Goal: Book appointment/travel/reservation

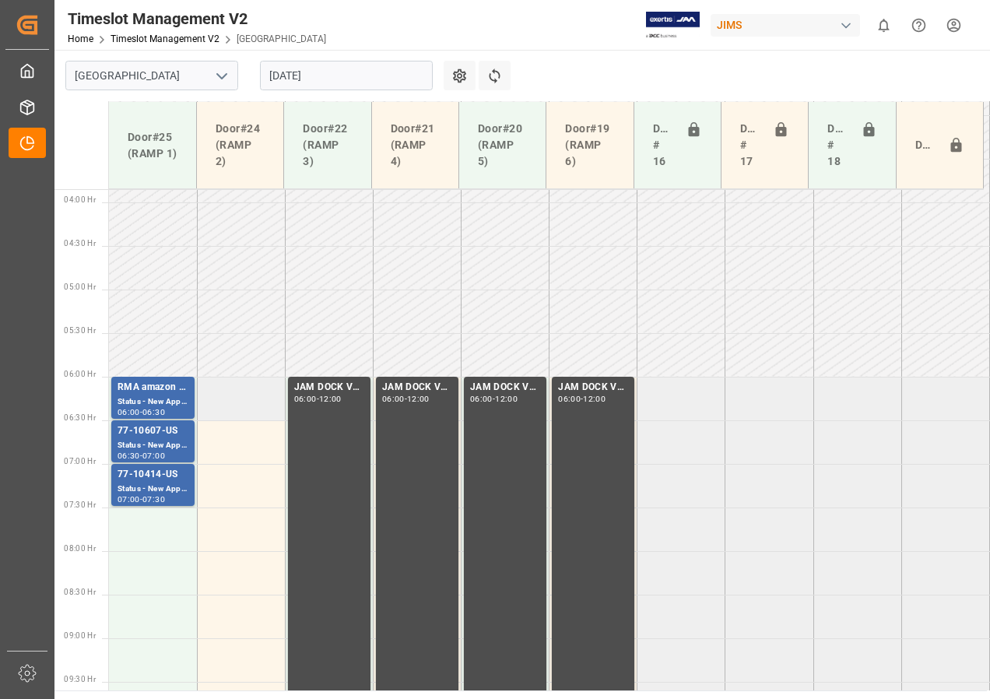
scroll to position [413, 0]
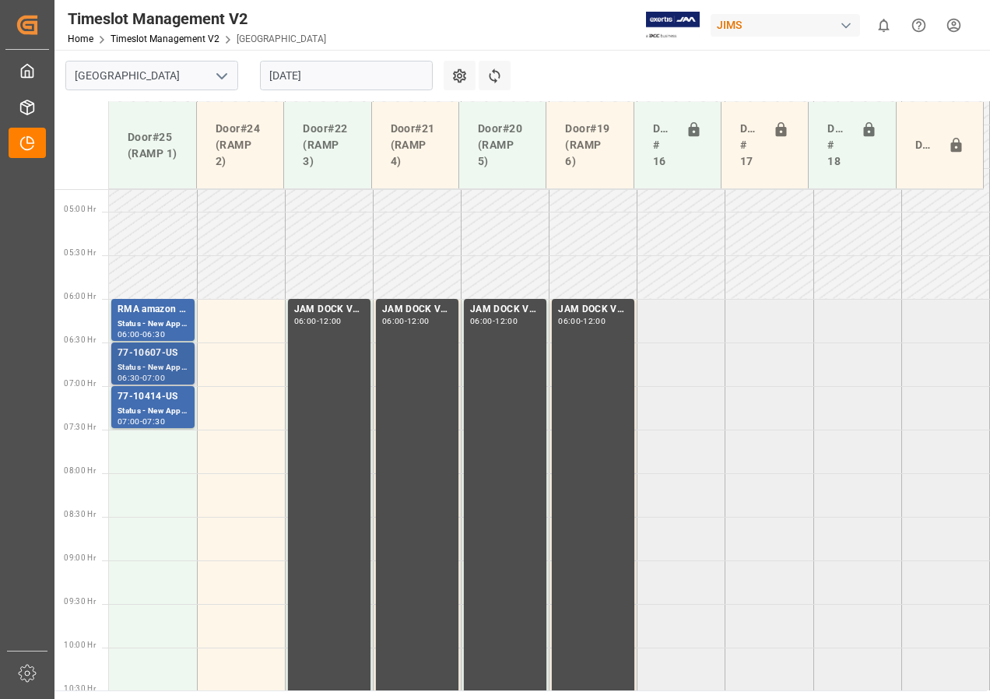
click at [163, 363] on div "Status - New Appointment" at bounding box center [153, 367] width 71 height 13
click at [162, 399] on div "77-10414-US" at bounding box center [153, 397] width 71 height 16
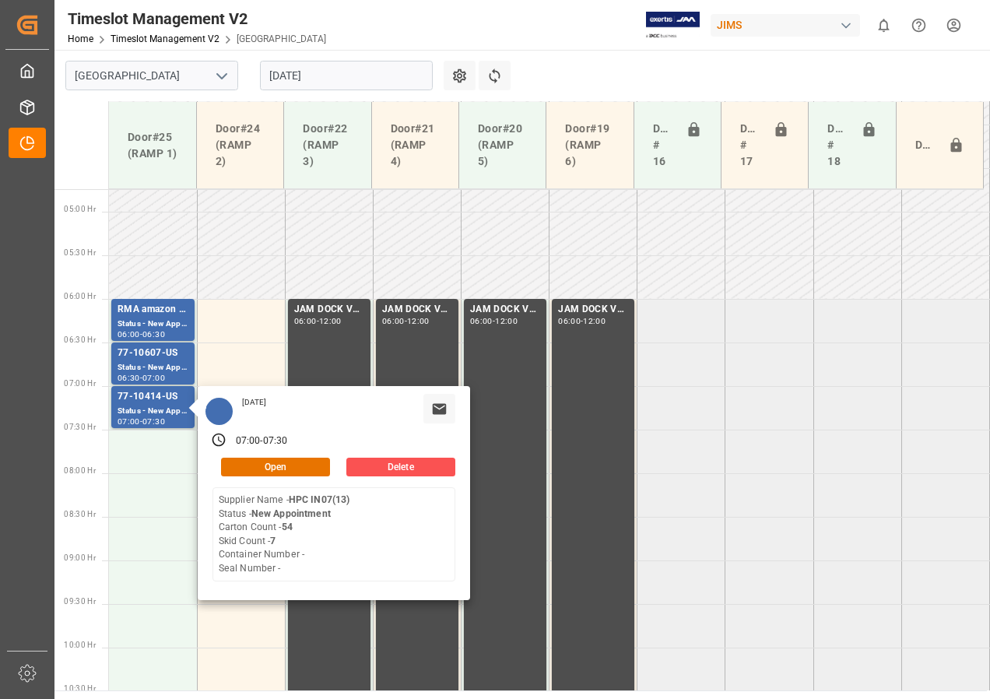
click at [311, 71] on input "[DATE]" at bounding box center [346, 76] width 173 height 30
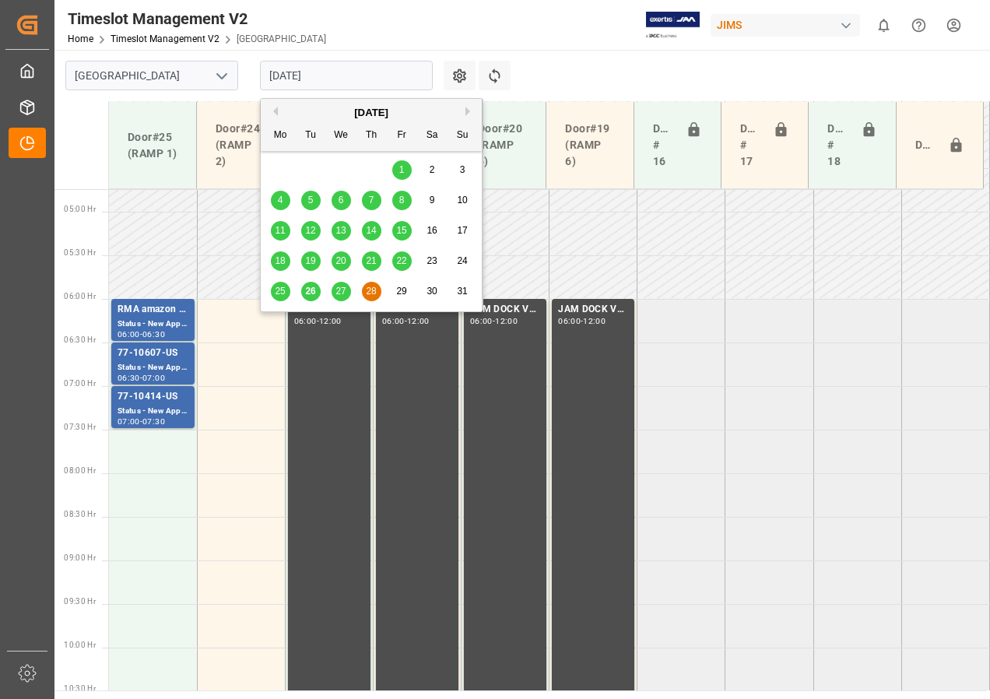
click at [374, 293] on span "28" at bounding box center [371, 291] width 10 height 11
click at [316, 83] on input "[DATE]" at bounding box center [346, 76] width 173 height 30
click at [399, 290] on span "29" at bounding box center [401, 291] width 10 height 11
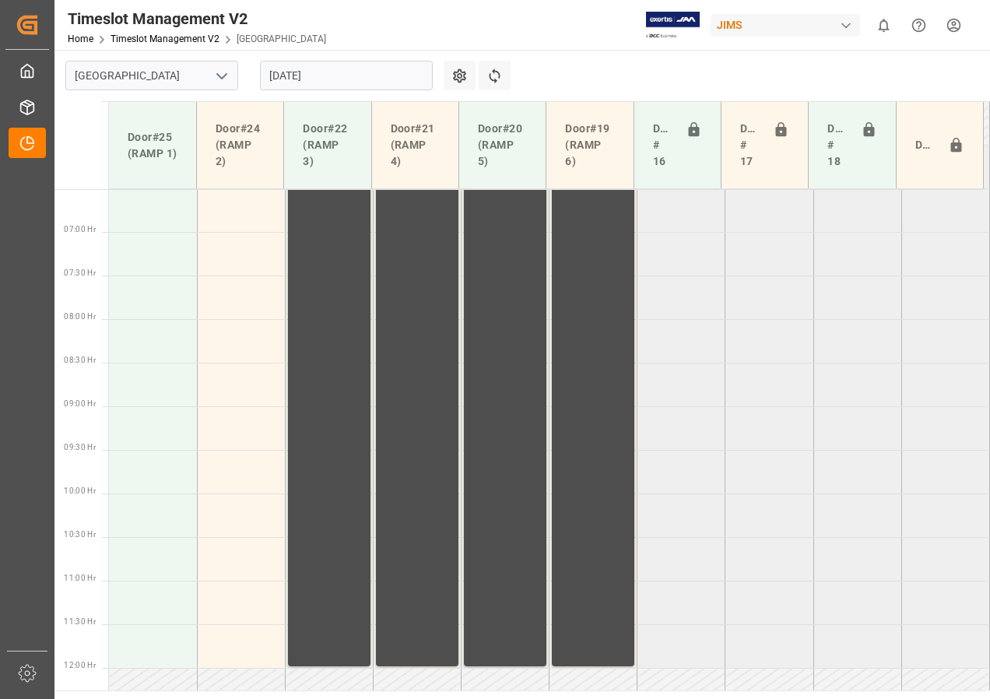
scroll to position [536, 0]
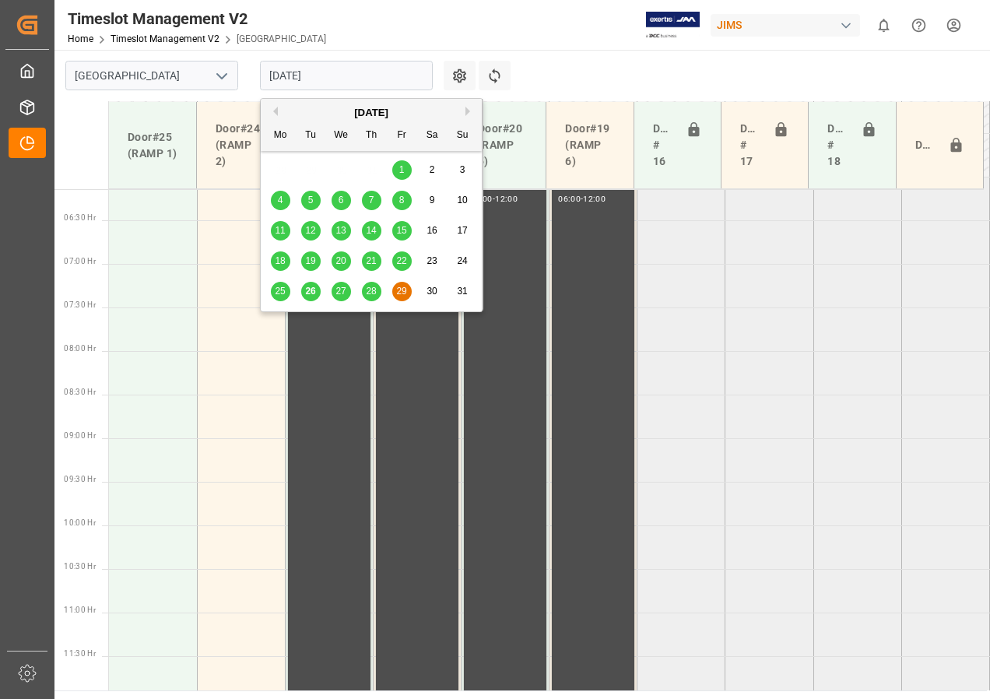
click at [308, 83] on input "[DATE]" at bounding box center [346, 76] width 173 height 30
click at [338, 293] on span "27" at bounding box center [341, 291] width 10 height 11
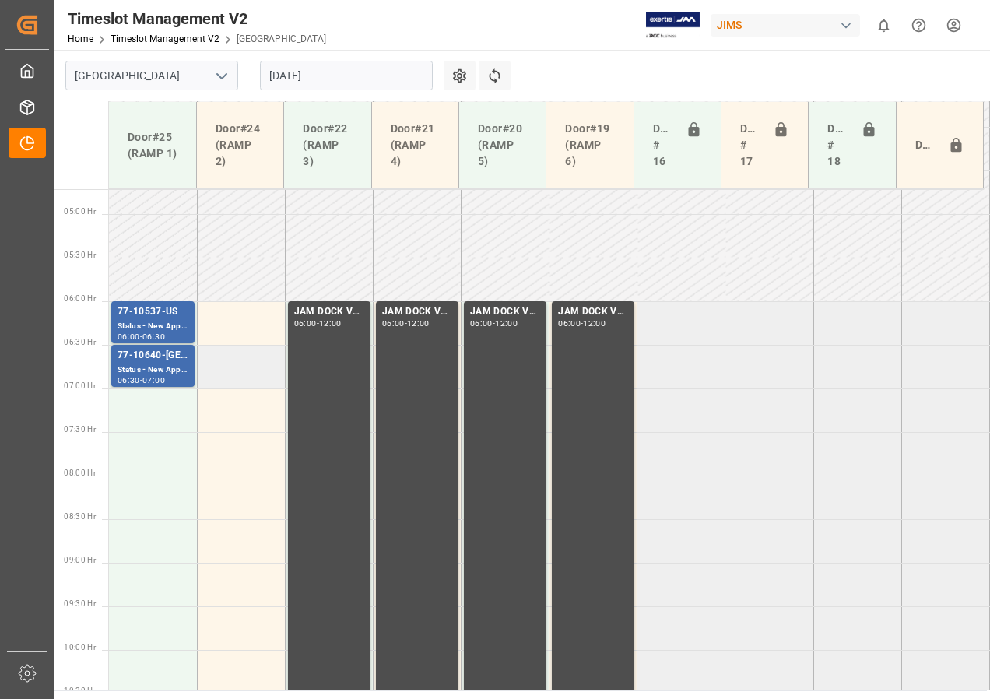
scroll to position [396, 0]
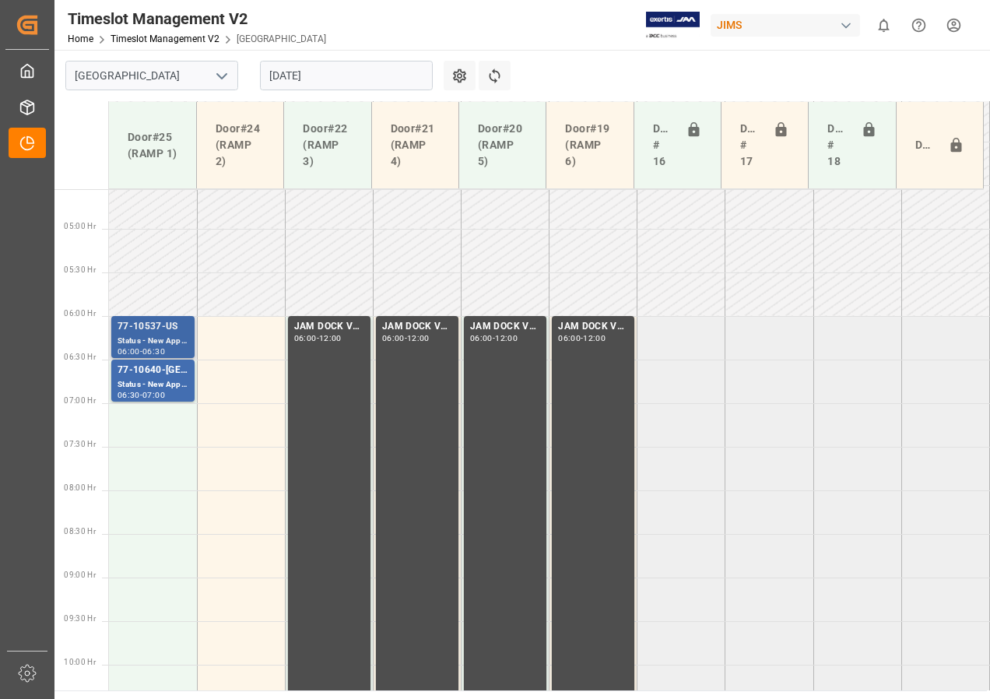
click at [181, 345] on div "Status - New Appointment" at bounding box center [153, 341] width 71 height 13
click at [165, 375] on div "77-10640-[GEOGRAPHIC_DATA]" at bounding box center [153, 371] width 71 height 16
click at [156, 340] on div "Status - New Appointment" at bounding box center [153, 341] width 71 height 13
click at [164, 381] on div "Status - New Appointment" at bounding box center [153, 384] width 71 height 13
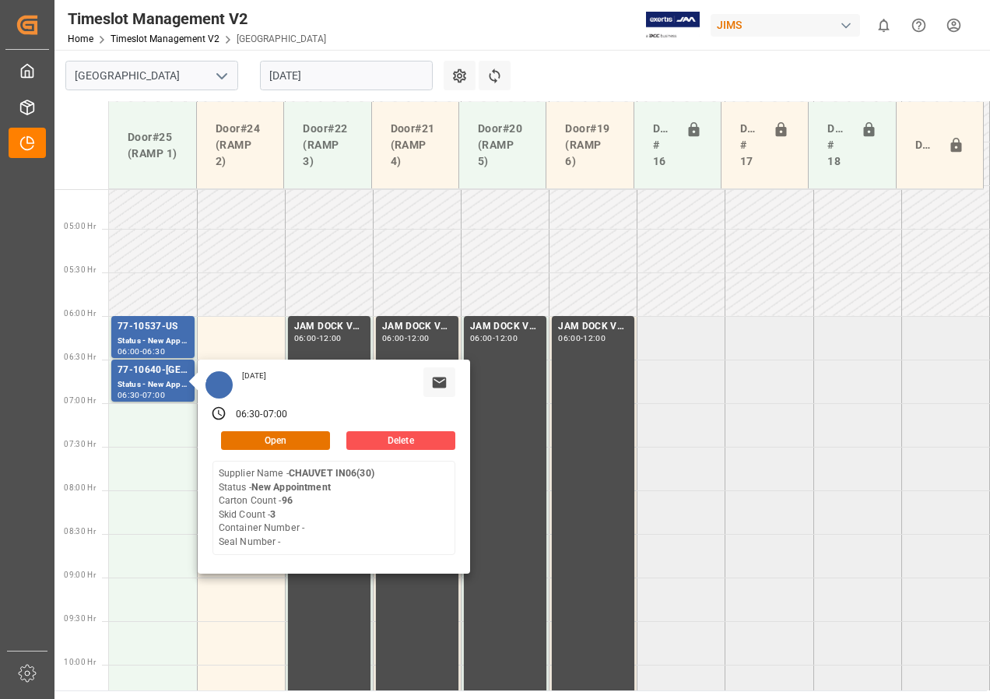
click at [290, 80] on input "[DATE]" at bounding box center [346, 76] width 173 height 30
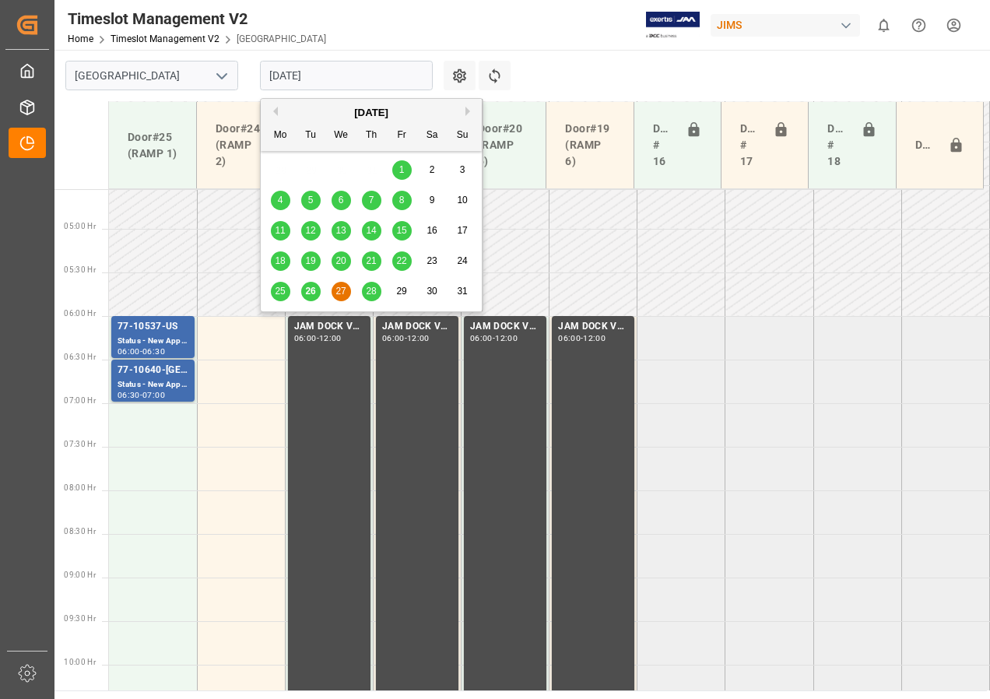
click at [366, 290] on span "28" at bounding box center [371, 291] width 10 height 11
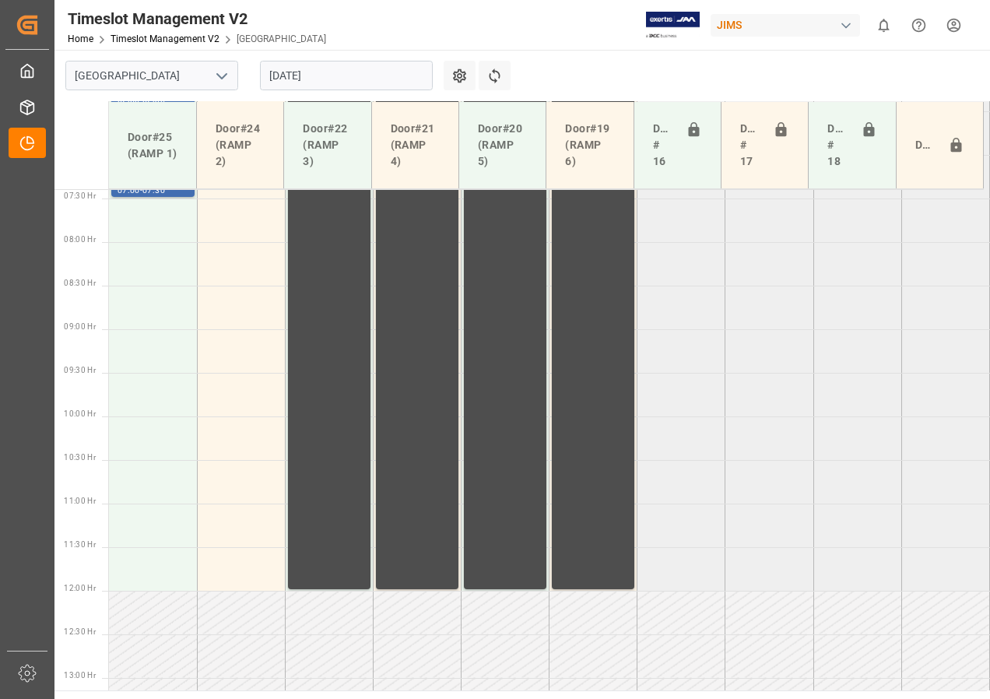
scroll to position [411, 0]
